Goal: Task Accomplishment & Management: Complete application form

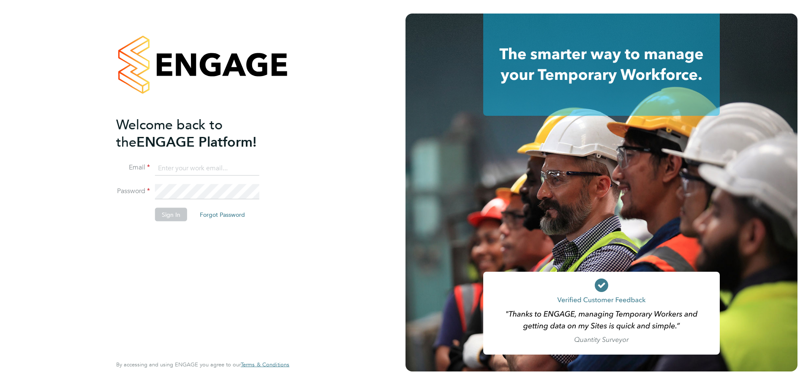
type input "[EMAIL_ADDRESS][PERSON_NAME][DOMAIN_NAME]"
click at [181, 216] on button "Sign In" at bounding box center [171, 215] width 32 height 14
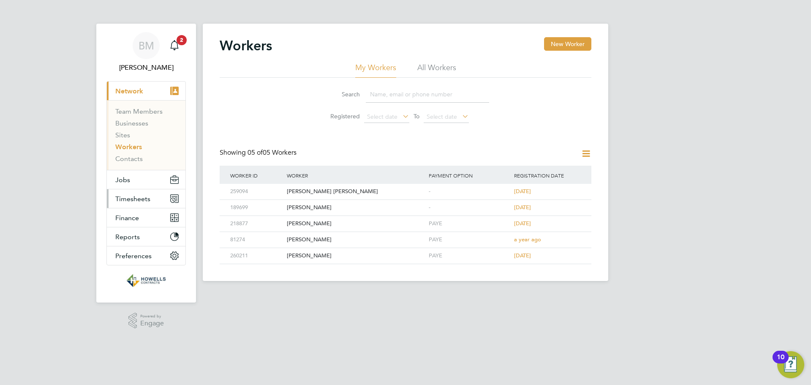
click at [136, 199] on span "Timesheets" at bounding box center [132, 199] width 35 height 8
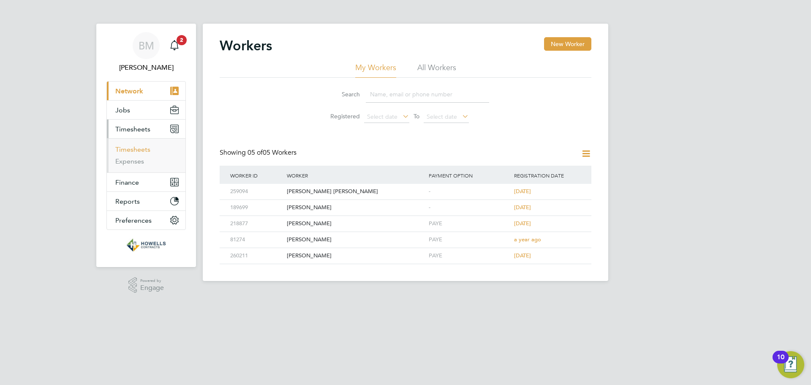
click at [130, 151] on link "Timesheets" at bounding box center [132, 149] width 35 height 8
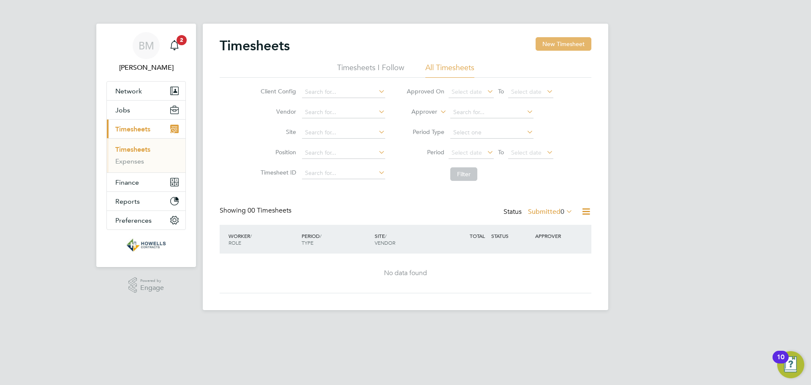
click at [552, 45] on button "New Timesheet" at bounding box center [564, 44] width 56 height 14
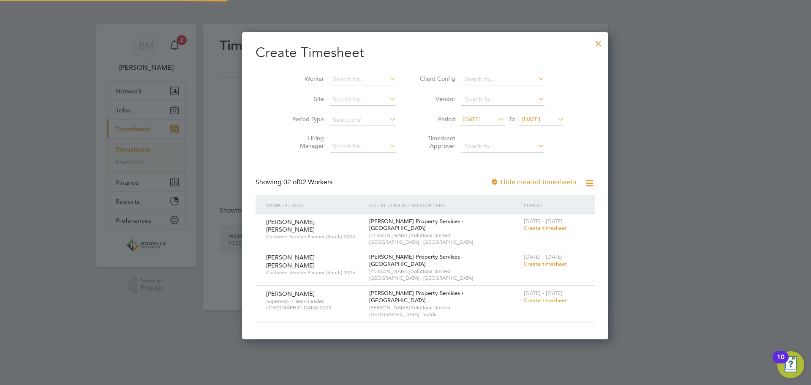
scroll to position [287, 327]
click at [524, 297] on span "Create timesheet" at bounding box center [545, 300] width 43 height 7
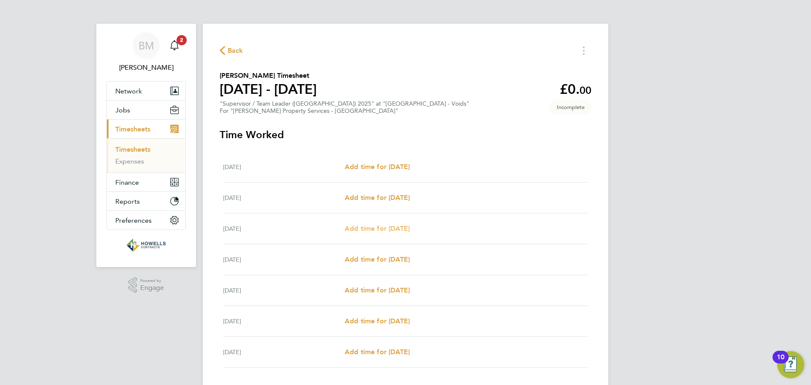
click at [366, 226] on span "Add time for [DATE]" at bounding box center [377, 228] width 65 height 8
select select "60"
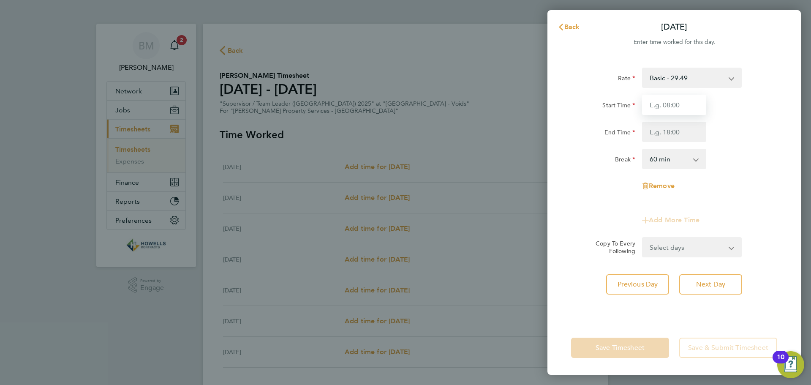
drag, startPoint x: 673, startPoint y: 104, endPoint x: 681, endPoint y: 108, distance: 9.3
click at [673, 104] on input "Start Time" at bounding box center [674, 105] width 64 height 20
type input "08:00"
click at [658, 132] on input "End Time" at bounding box center [674, 132] width 64 height 20
type input "17:00"
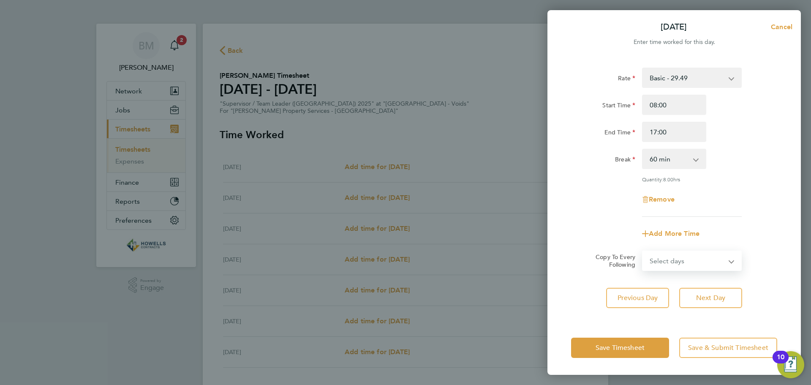
click at [686, 242] on form "Rate Basic - 29.49 Start Time 08:00 End Time 17:00 Break 0 min 15 min 30 min 45…" at bounding box center [674, 169] width 206 height 203
select select "DAY"
click at [643, 251] on select "Select days Day [DATE] [DATE] [DATE] [DATE]" at bounding box center [687, 260] width 89 height 19
select select "[DATE]"
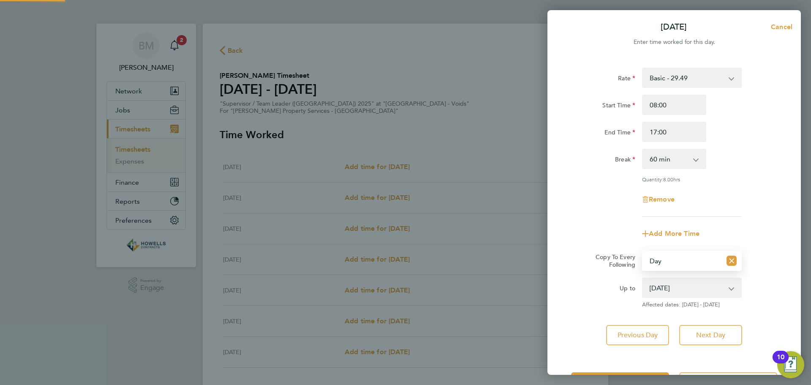
click at [664, 289] on select "[DATE] [DATE] [DATE] [DATE]" at bounding box center [687, 288] width 88 height 19
click at [643, 279] on select "[DATE] [DATE] [DATE] [DATE]" at bounding box center [687, 288] width 88 height 19
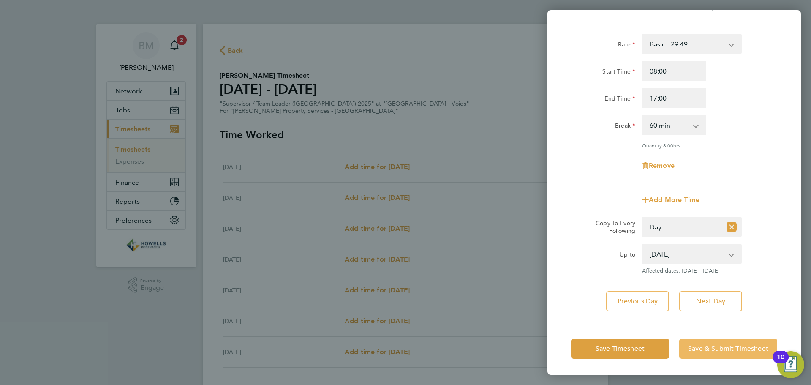
click at [700, 350] on span "Save & Submit Timesheet" at bounding box center [728, 348] width 80 height 8
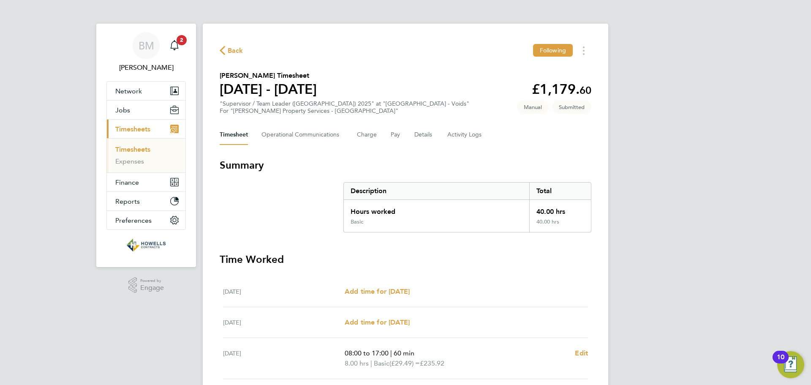
click at [555, 298] on div "[DATE] Add time for [DATE] Add time for [DATE]" at bounding box center [405, 291] width 365 height 31
